Goal: Task Accomplishment & Management: Manage account settings

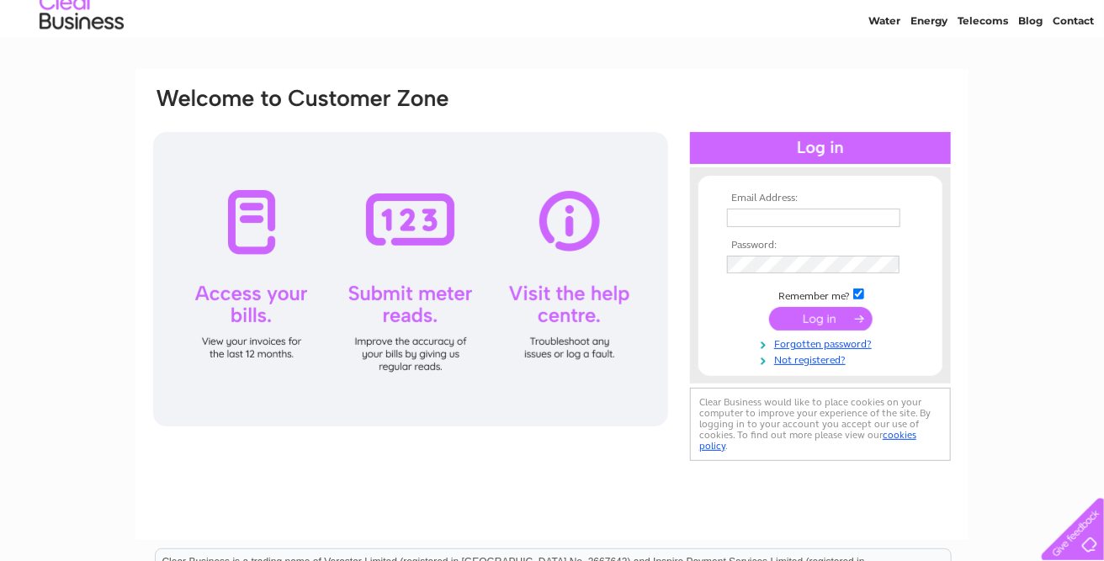
scroll to position [84, 0]
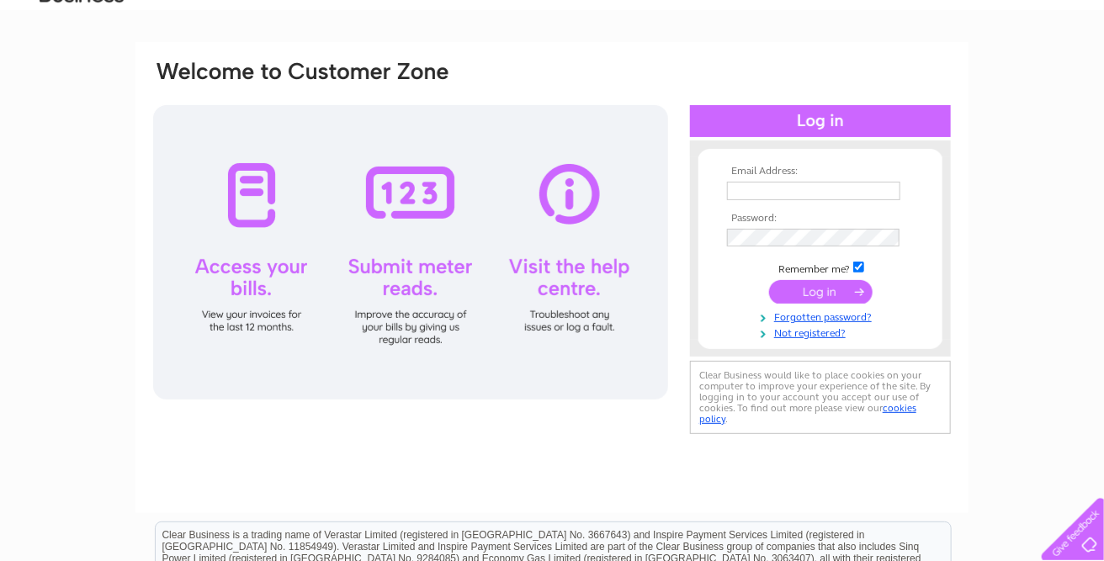
type input "methilhillbc55@gmail.com"
click at [853, 292] on input "submit" at bounding box center [821, 292] width 104 height 24
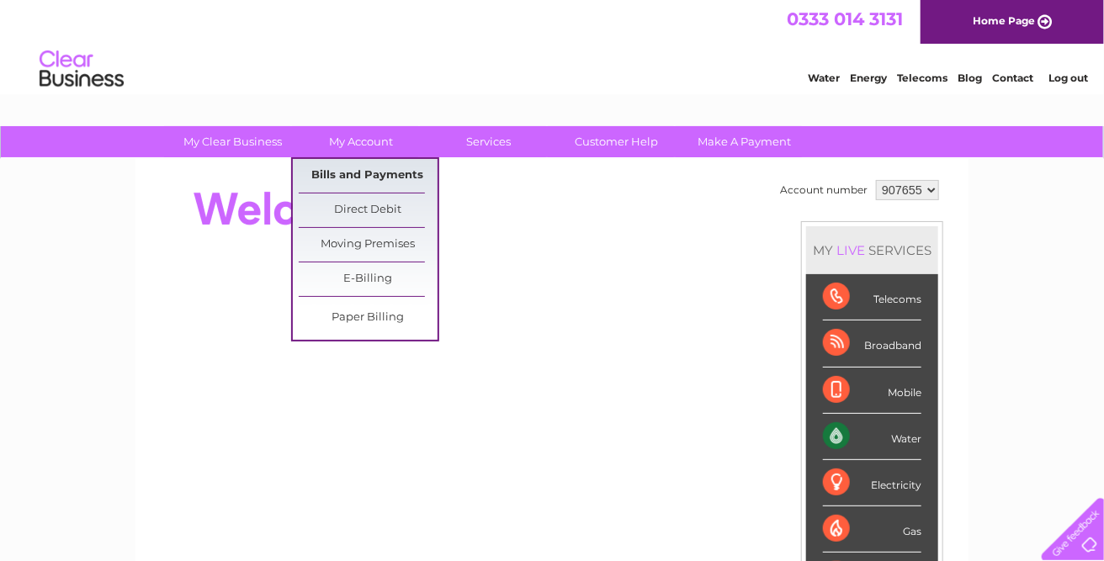
click at [393, 175] on link "Bills and Payments" at bounding box center [368, 176] width 139 height 34
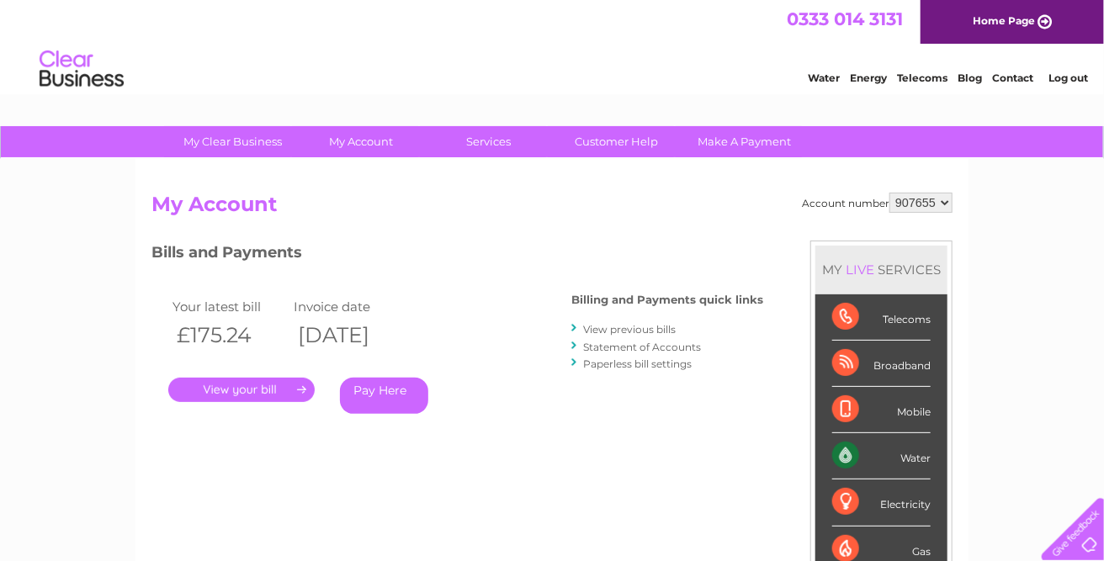
scroll to position [84, 0]
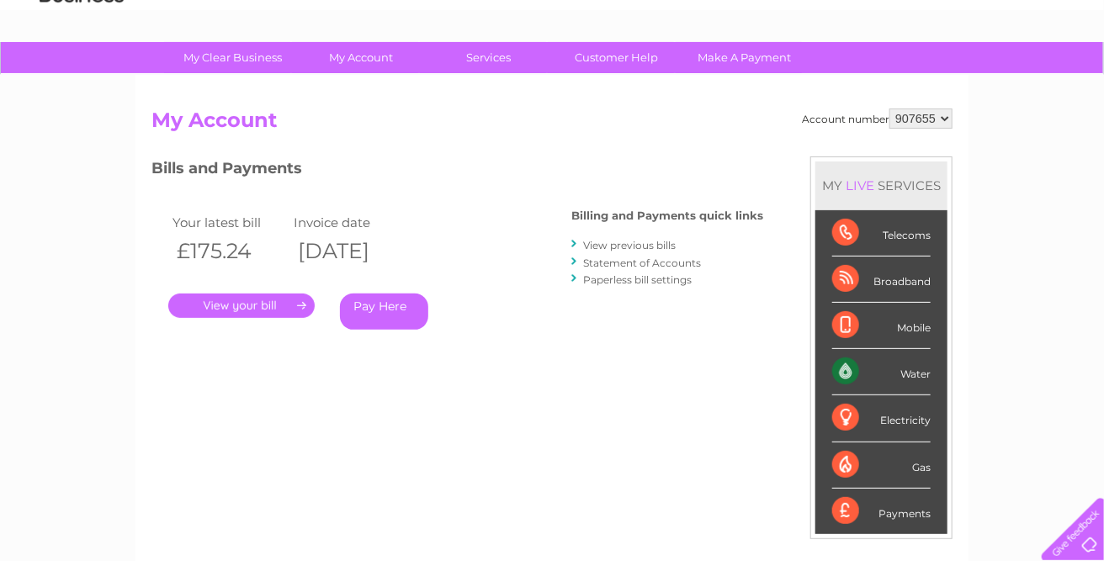
click at [300, 304] on link "." at bounding box center [241, 306] width 146 height 24
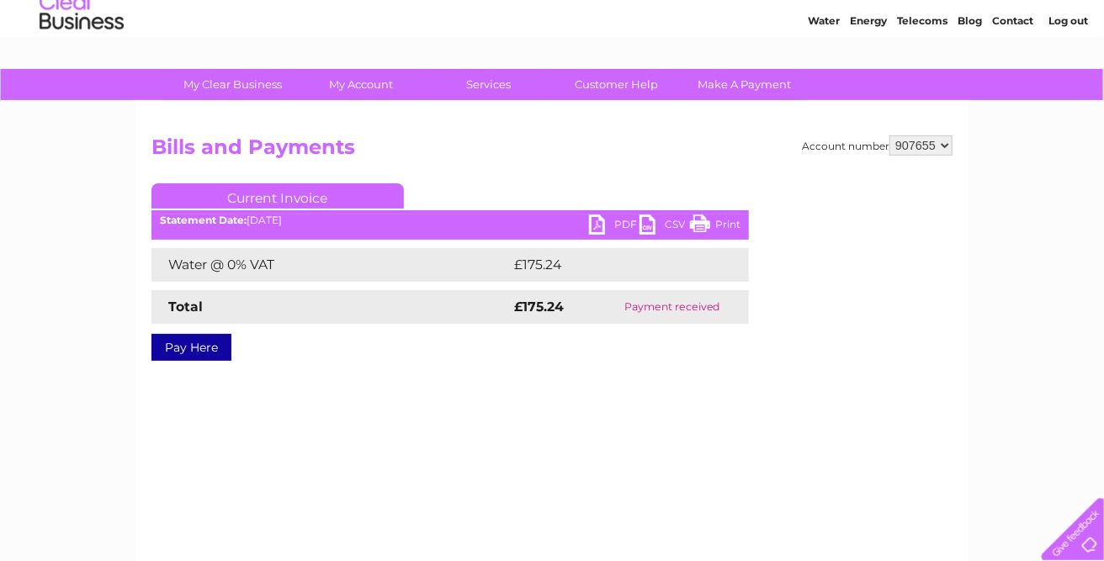
scroll to position [84, 0]
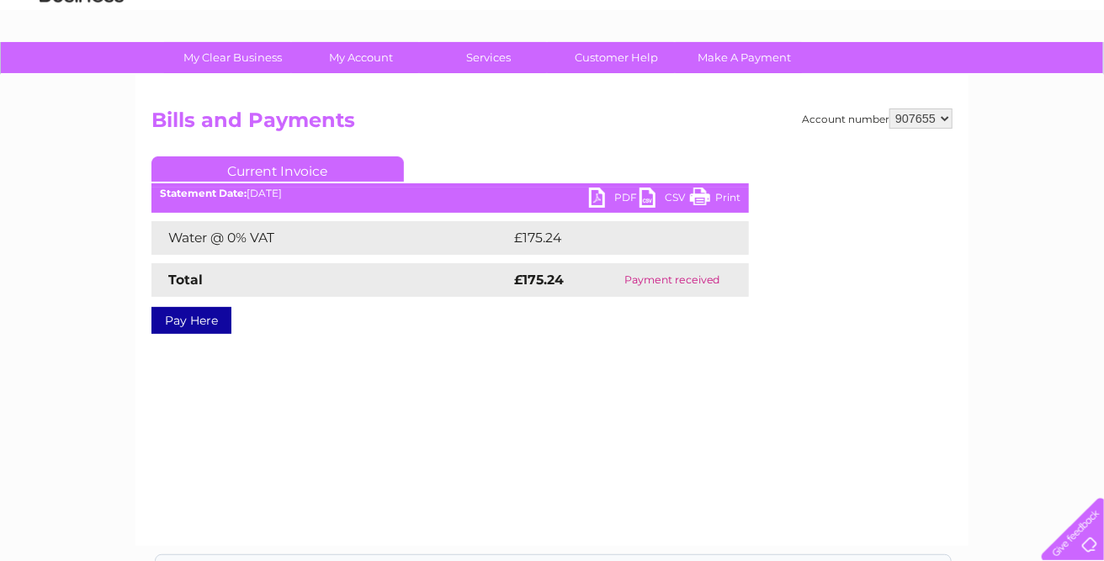
click at [596, 199] on link "PDF" at bounding box center [614, 200] width 50 height 24
click at [651, 200] on link "CSV" at bounding box center [665, 200] width 50 height 24
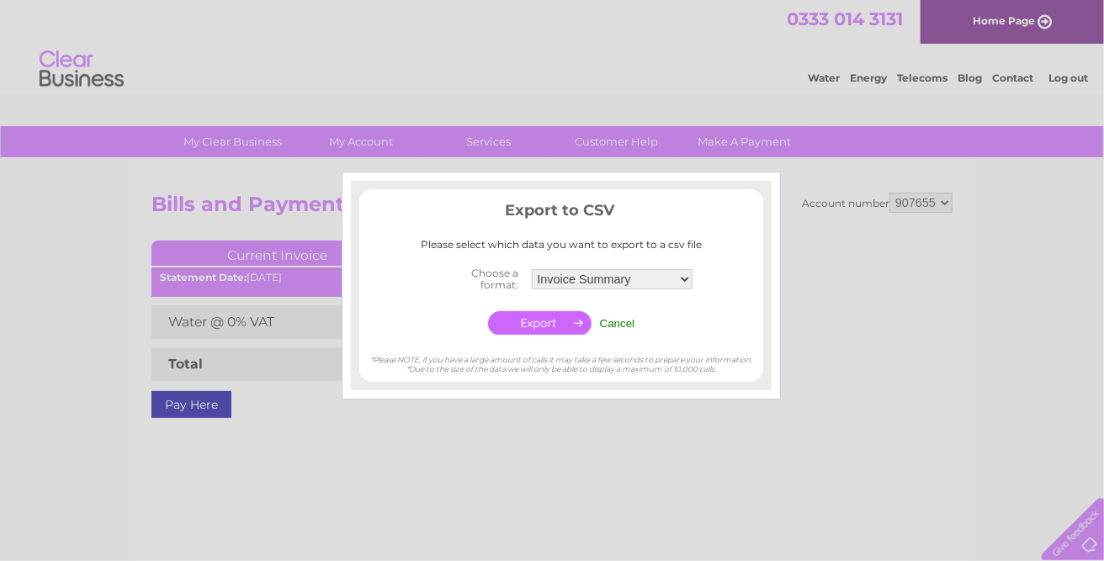
click at [916, 229] on div at bounding box center [552, 280] width 1104 height 561
click at [624, 319] on input "Cancel" at bounding box center [617, 323] width 35 height 13
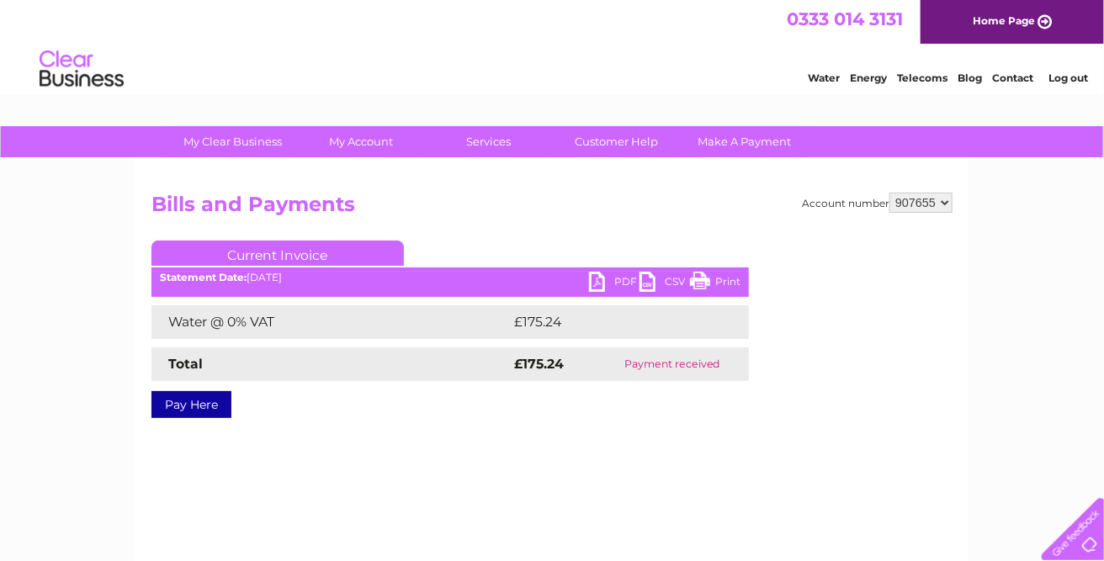
scroll to position [84, 0]
